Goal: Task Accomplishment & Management: Use online tool/utility

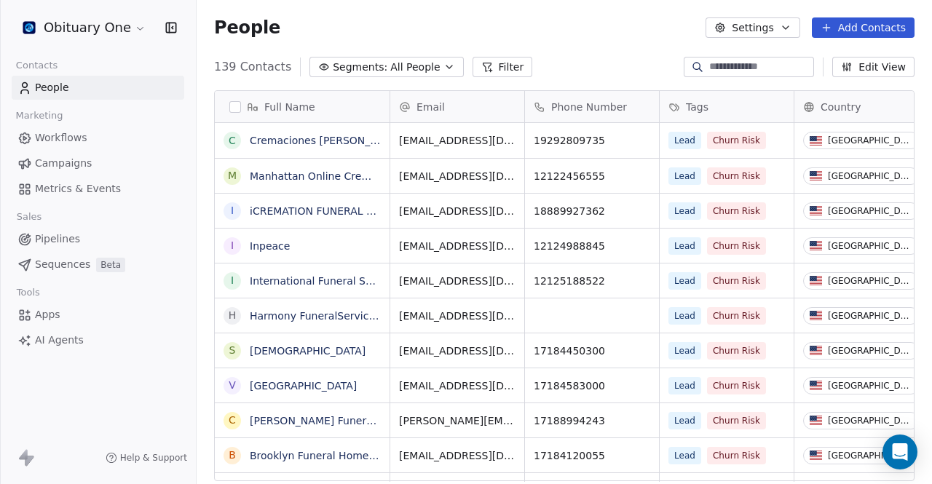
scroll to position [415, 723]
click at [96, 27] on html "Obituary One Contacts People Marketing Workflows Campaigns Metrics & Events Sal…" at bounding box center [466, 242] width 932 height 484
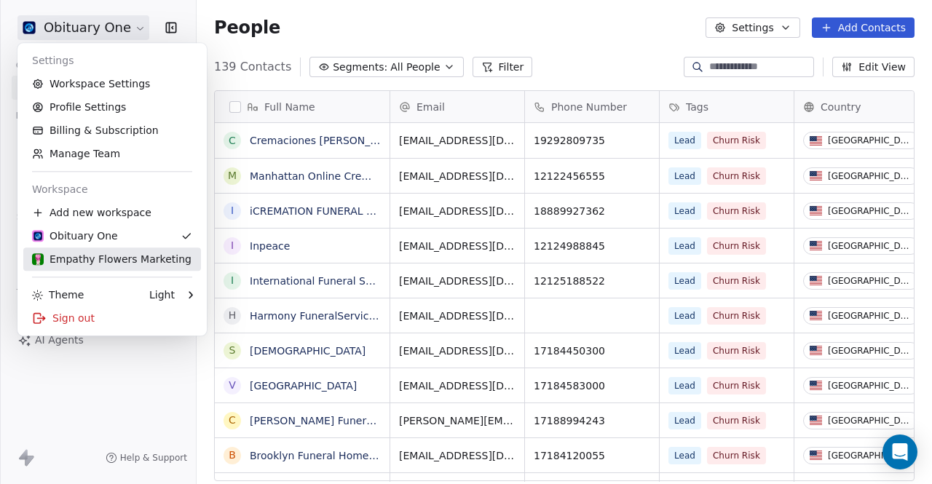
click at [92, 258] on div "Empathy Flowers Marketing" at bounding box center [111, 259] width 159 height 15
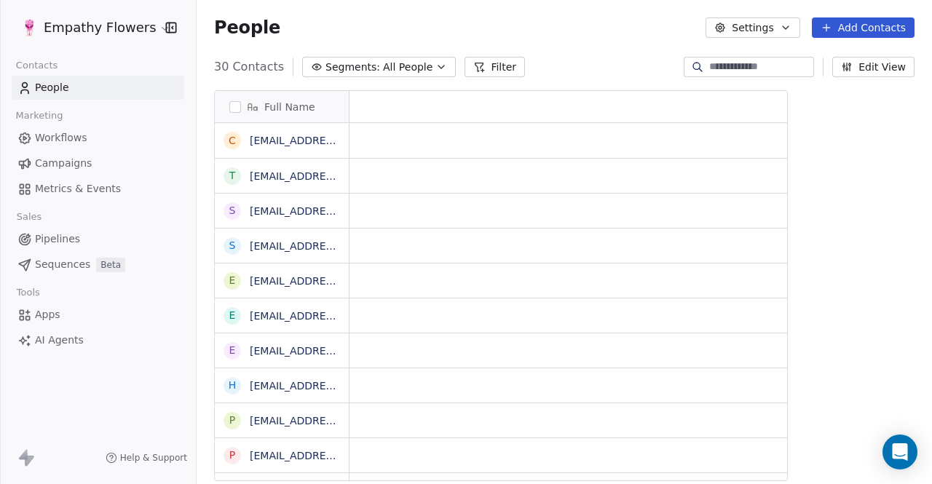
scroll to position [415, 723]
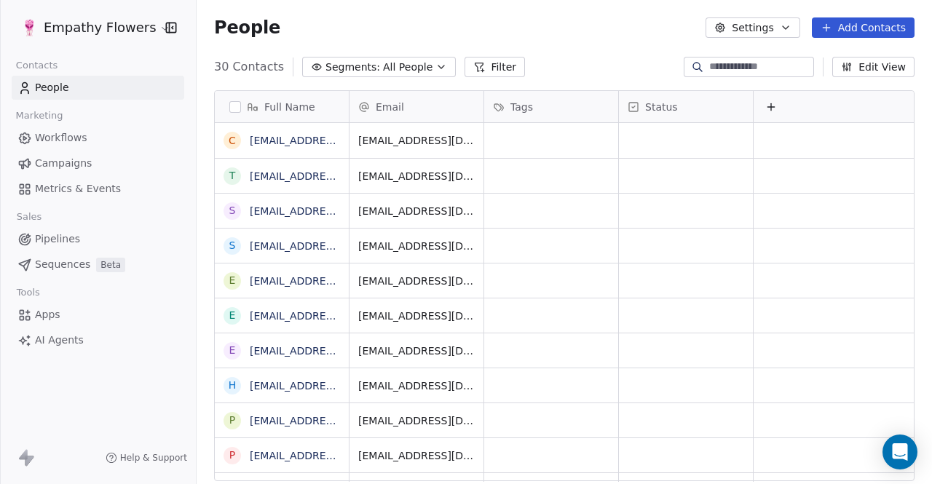
click at [66, 135] on span "Workflows" at bounding box center [61, 137] width 52 height 15
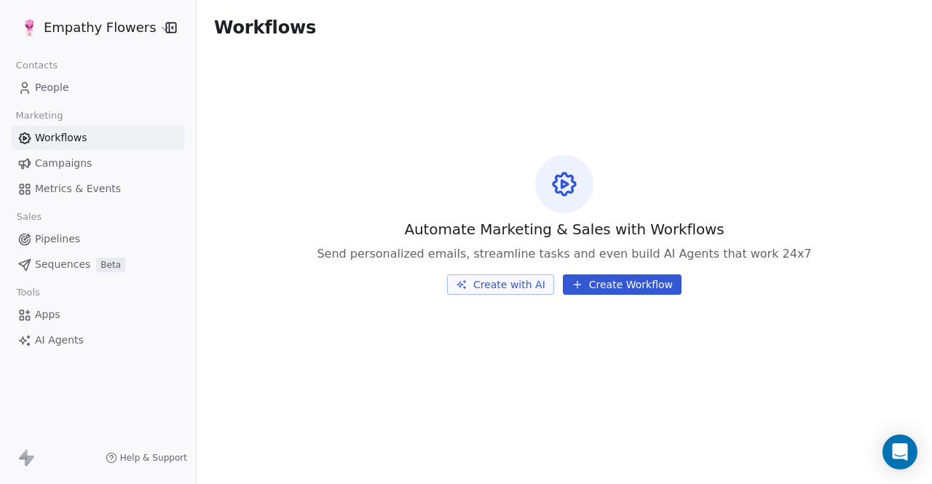
click at [60, 170] on span "Campaigns" at bounding box center [63, 163] width 57 height 15
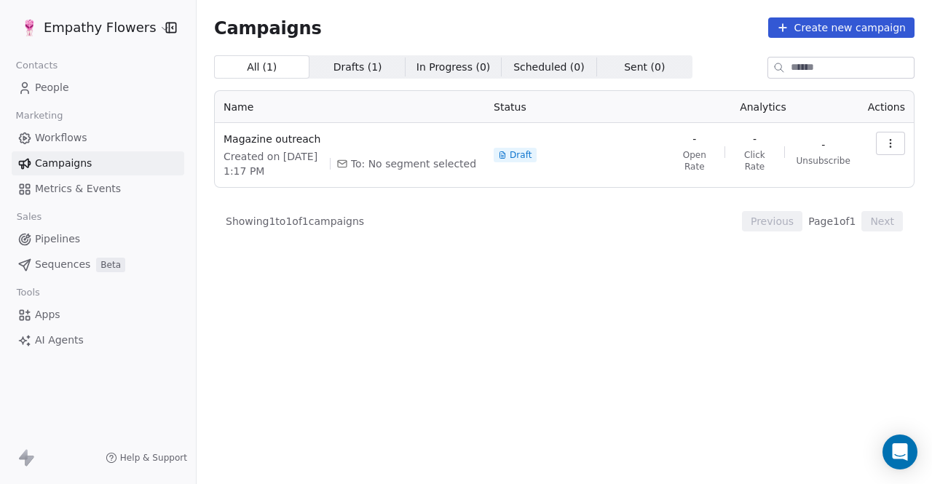
click at [39, 200] on link "Metrics & Events" at bounding box center [98, 189] width 173 height 24
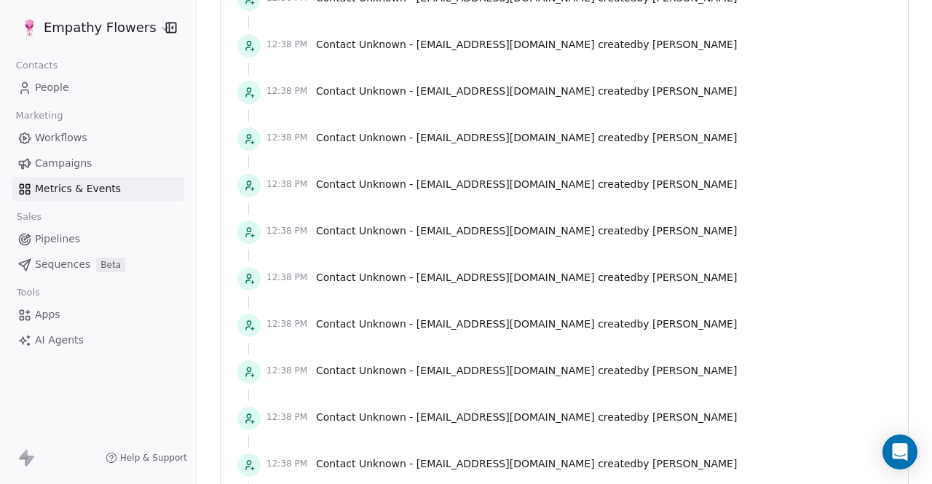
scroll to position [2354, 0]
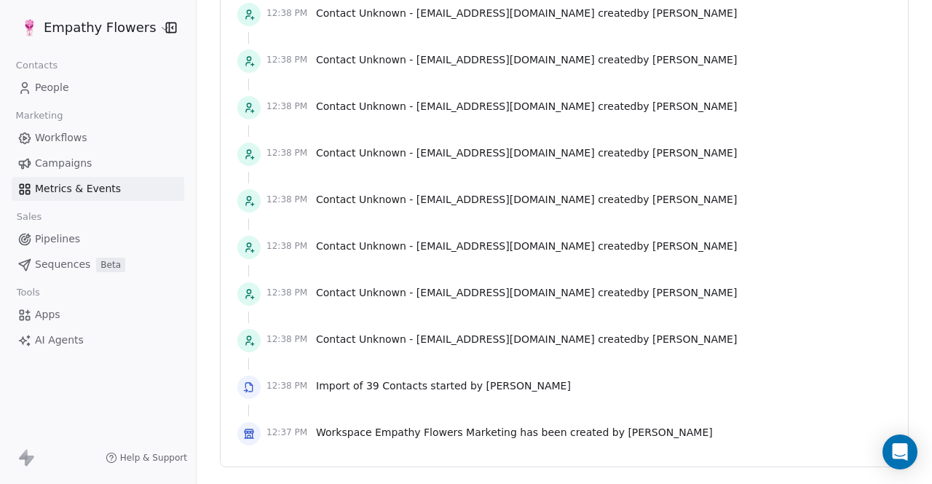
click at [62, 239] on span "Pipelines" at bounding box center [57, 238] width 45 height 15
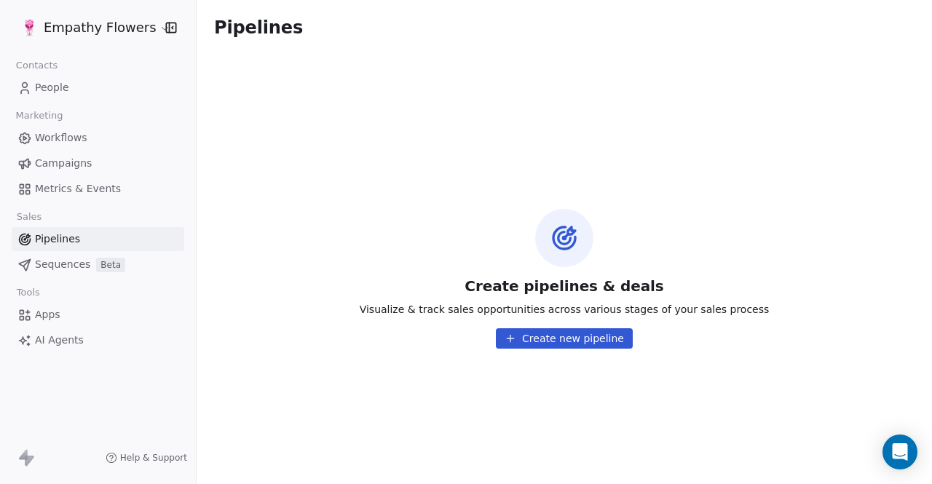
click at [57, 271] on span "Sequences" at bounding box center [62, 264] width 55 height 15
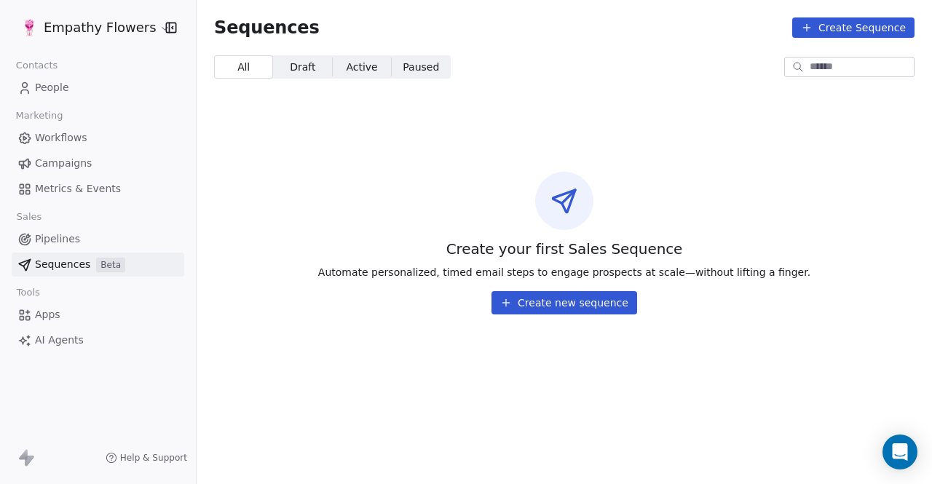
click at [64, 157] on span "Campaigns" at bounding box center [63, 163] width 57 height 15
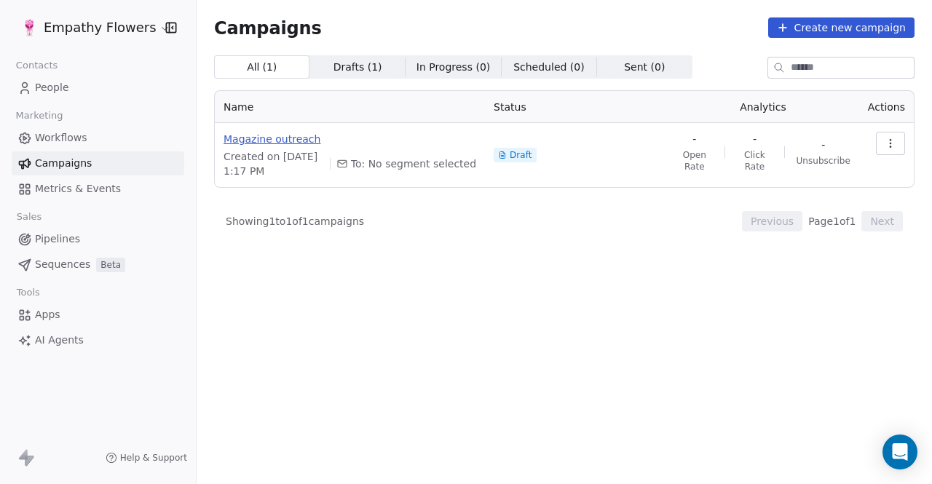
click at [285, 139] on span "Magazine outreach" at bounding box center [349, 139] width 253 height 15
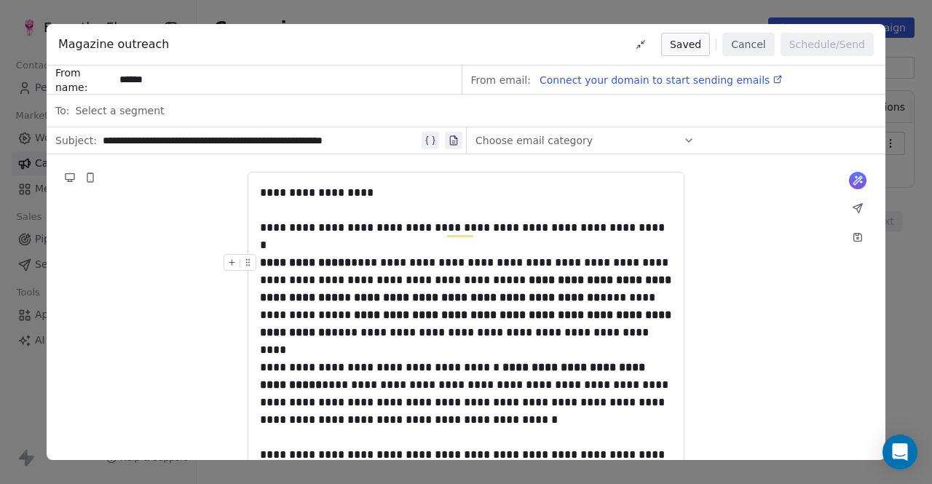
click at [304, 274] on div "**********" at bounding box center [466, 297] width 413 height 87
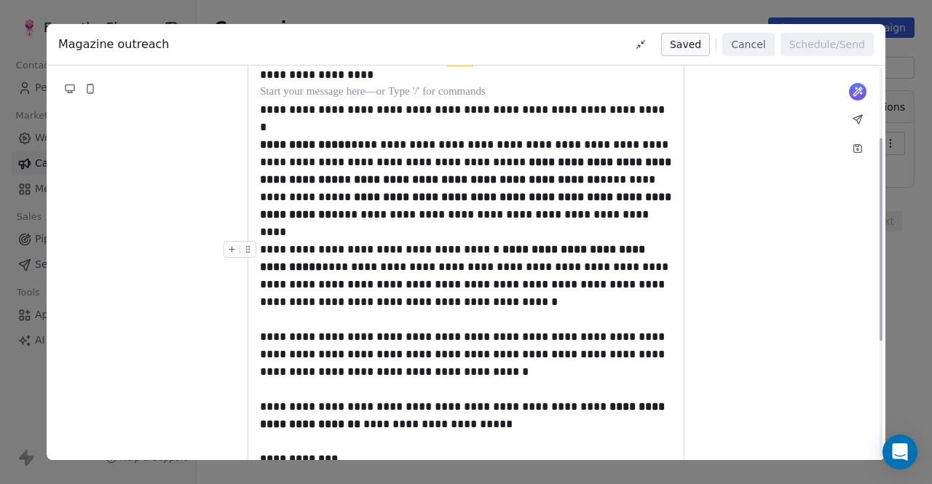
scroll to position [118, 0]
click at [916, 111] on div "**********" at bounding box center [466, 242] width 932 height 484
click at [751, 47] on button "Cancel" at bounding box center [748, 44] width 52 height 23
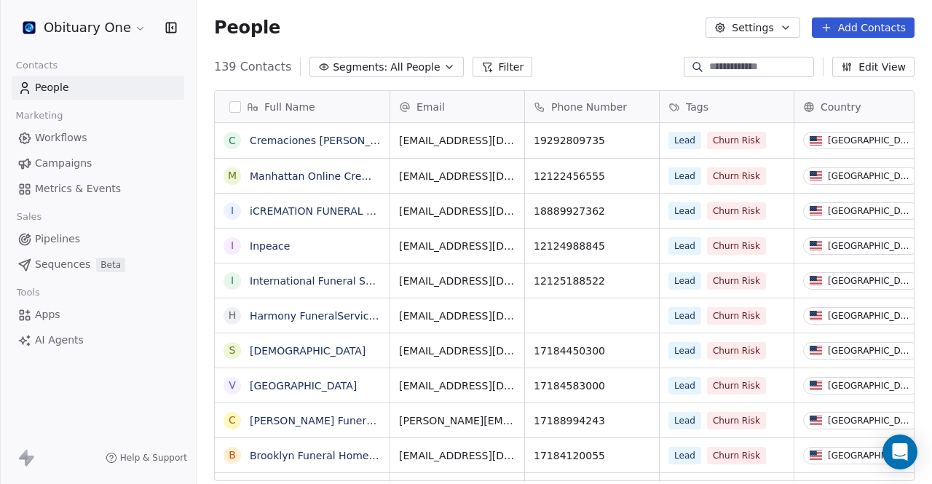
scroll to position [415, 723]
click at [64, 140] on span "Workflows" at bounding box center [61, 137] width 52 height 15
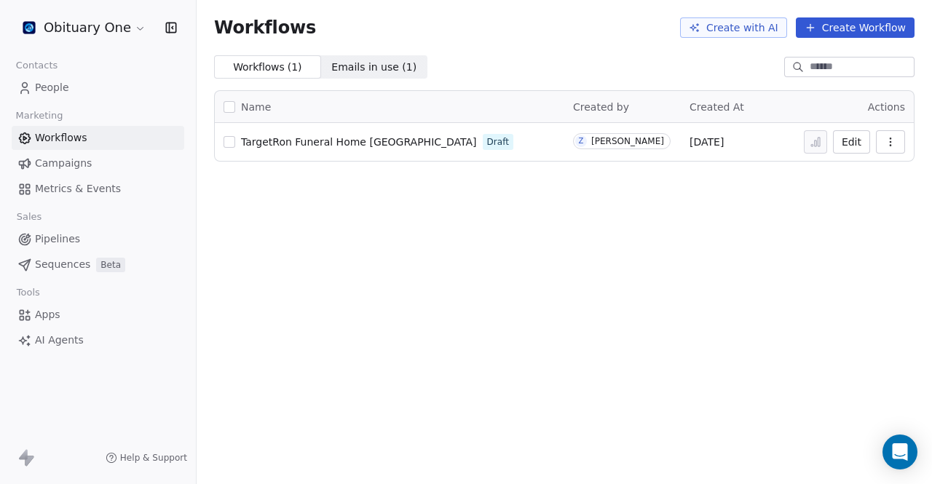
click at [332, 71] on span "Emails in use ( 1 )" at bounding box center [373, 67] width 85 height 15
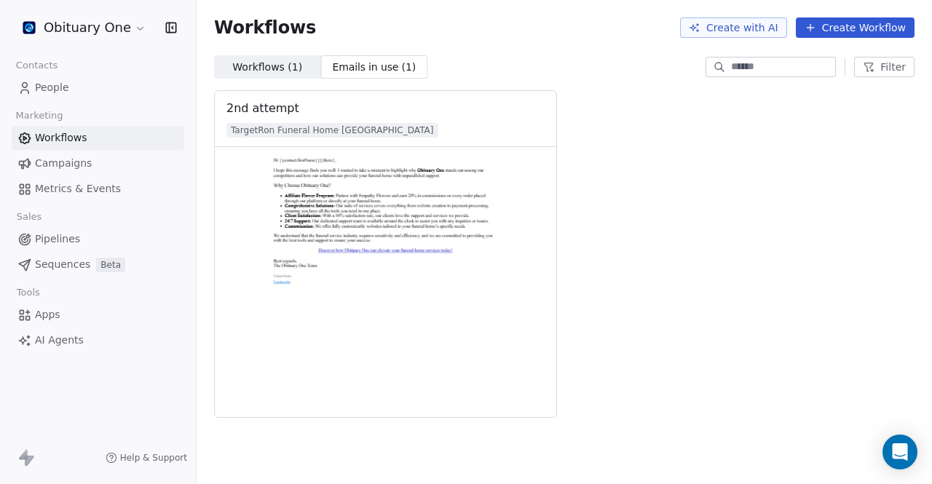
click at [276, 71] on span "Workflows ( 1 )" at bounding box center [267, 67] width 70 height 15
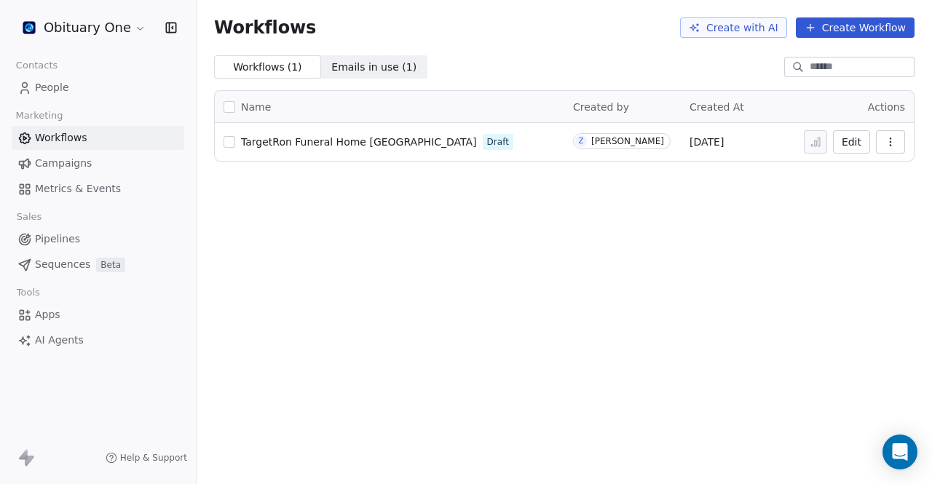
click at [166, 23] on icon "button" at bounding box center [170, 27] width 9 height 9
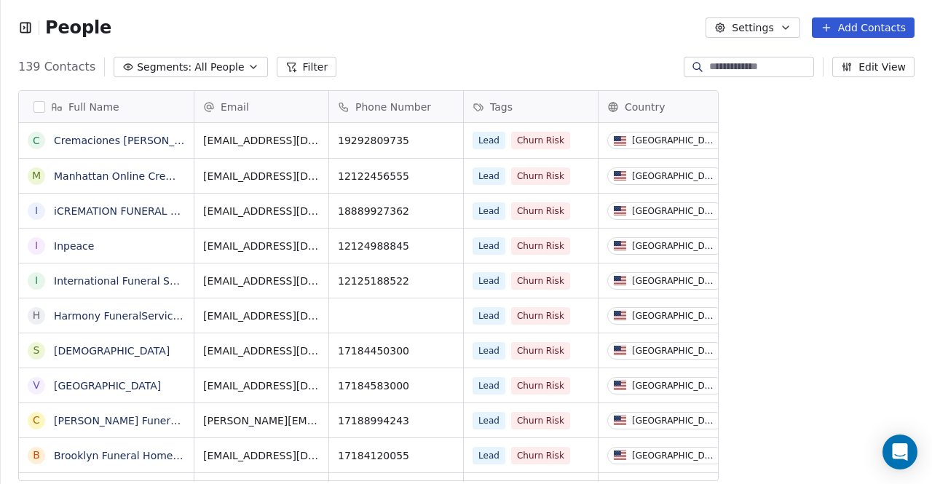
scroll to position [12, 12]
